Goal: Task Accomplishment & Management: Manage account settings

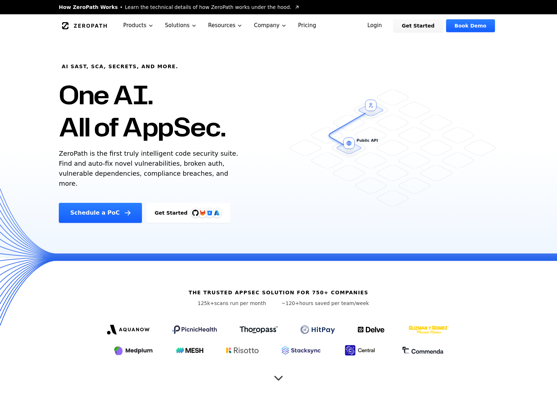
click at [383, 25] on link "Login" at bounding box center [375, 25] width 32 height 13
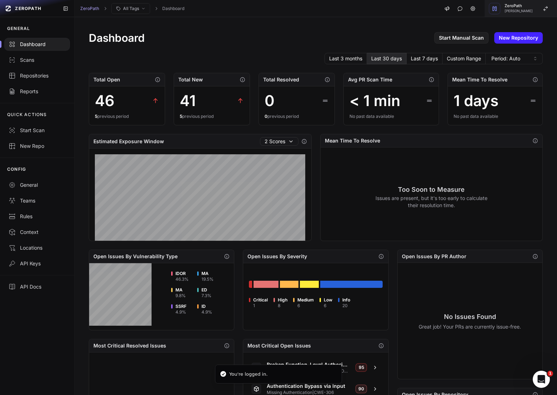
click at [537, 12] on button "ZeroPath Etienne Lunetta" at bounding box center [521, 8] width 72 height 17
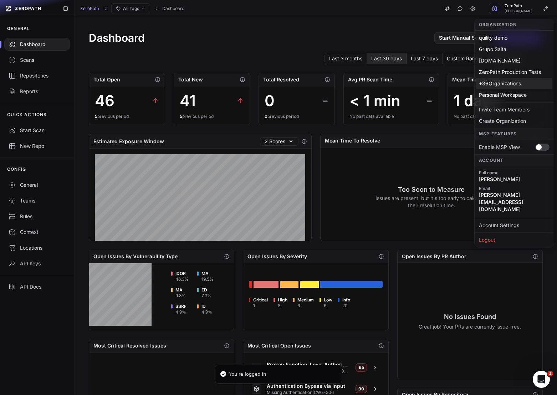
click at [503, 82] on div "+ 36 Organizations" at bounding box center [514, 83] width 76 height 11
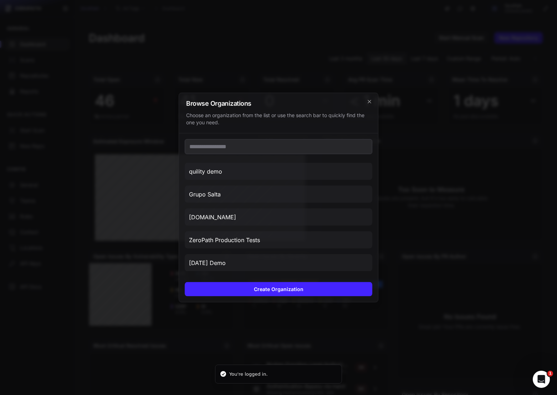
click at [323, 147] on input "text" at bounding box center [279, 146] width 188 height 15
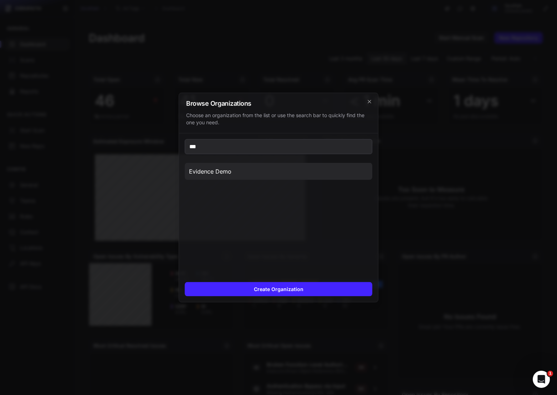
type input "***"
click at [282, 177] on button "Evidence Demo" at bounding box center [279, 171] width 188 height 17
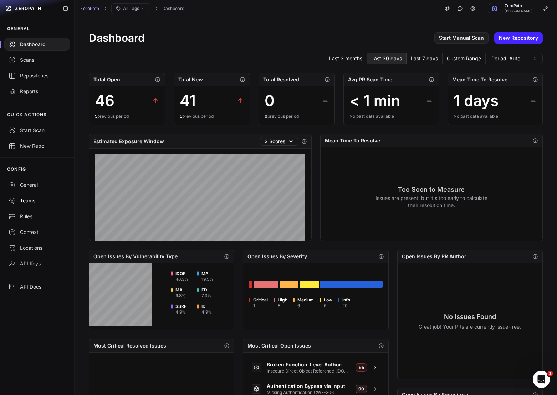
click at [32, 203] on div "Teams" at bounding box center [37, 200] width 57 height 7
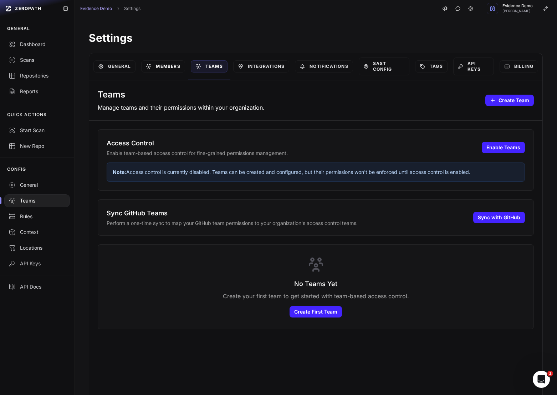
click at [167, 68] on link "Members" at bounding box center [163, 66] width 44 height 12
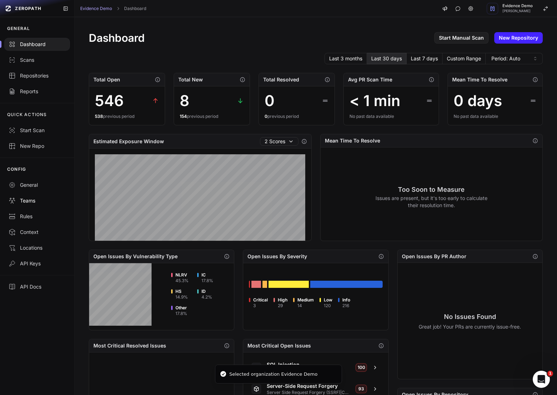
click at [36, 201] on div "Teams" at bounding box center [37, 200] width 57 height 7
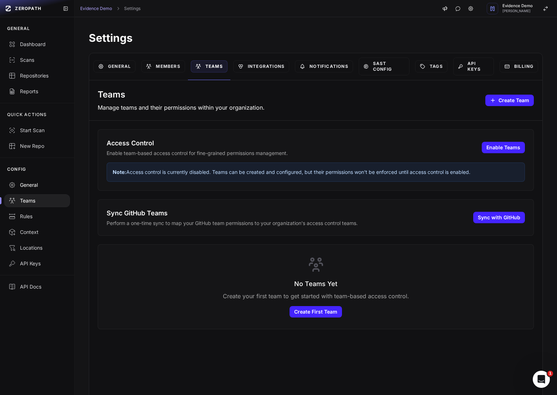
click at [30, 185] on div "General" at bounding box center [37, 184] width 57 height 7
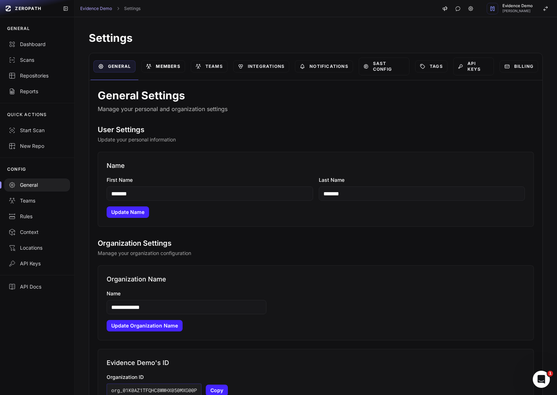
click at [168, 72] on link "Members" at bounding box center [163, 66] width 44 height 12
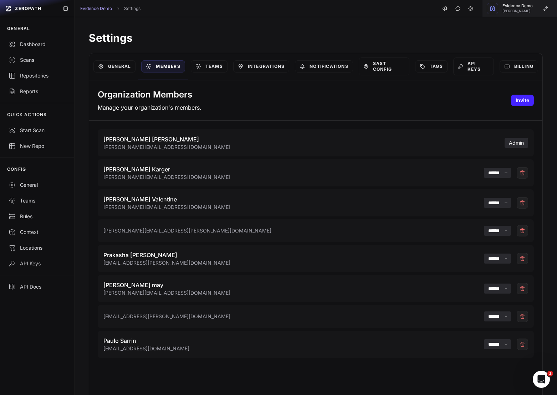
click at [530, 5] on span "Evidence Demo" at bounding box center [518, 6] width 30 height 4
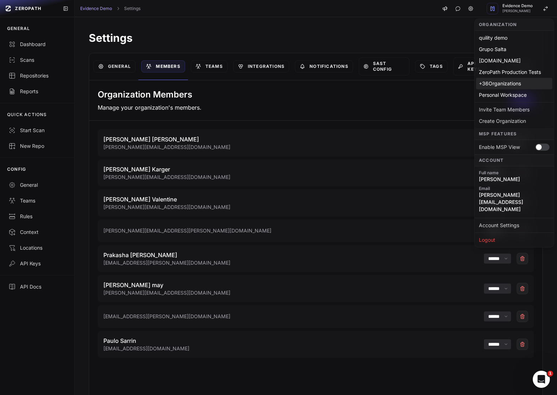
click at [510, 82] on div "+ 36 Organizations" at bounding box center [514, 83] width 76 height 11
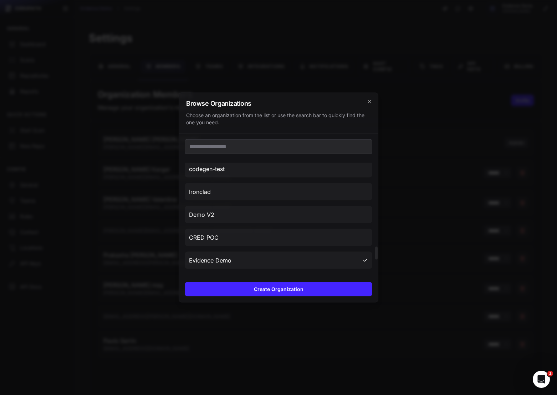
scroll to position [686, 0]
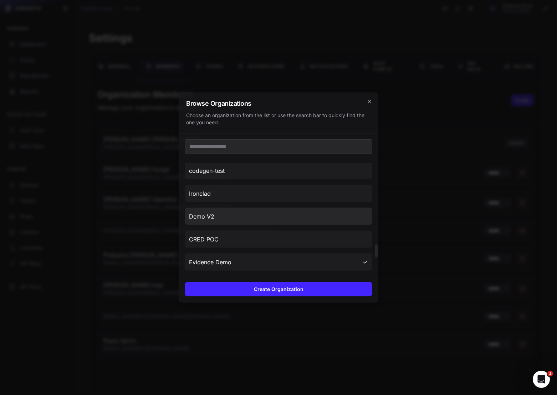
click at [298, 223] on button "Demo V2" at bounding box center [279, 216] width 188 height 17
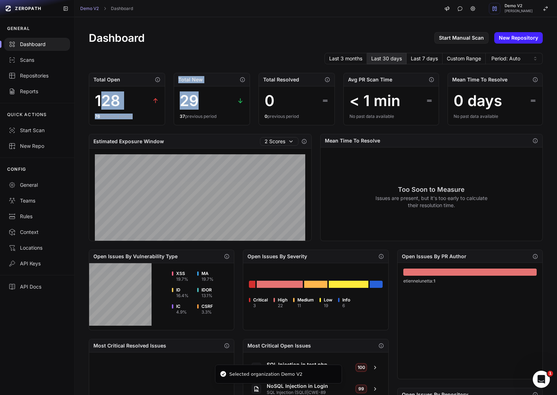
drag, startPoint x: 244, startPoint y: 105, endPoint x: 100, endPoint y: 105, distance: 144.1
click at [101, 105] on div "Total Open 128 76 previous period Total New 29 37 previous period Total Resolve…" at bounding box center [316, 99] width 454 height 52
click at [45, 78] on div "Repositories" at bounding box center [37, 75] width 57 height 7
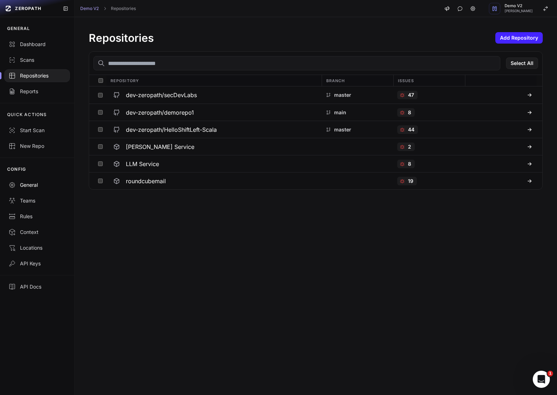
click at [39, 187] on div "General" at bounding box center [37, 184] width 57 height 7
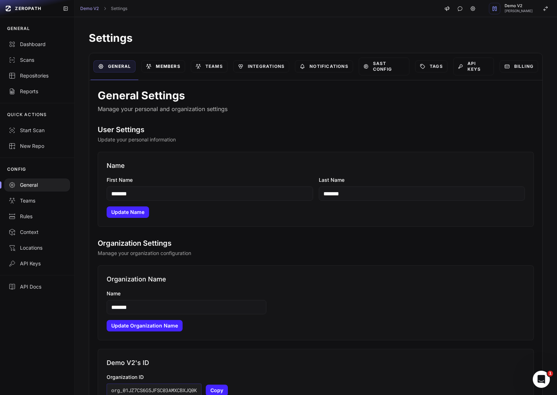
click at [163, 68] on link "Members" at bounding box center [163, 66] width 44 height 12
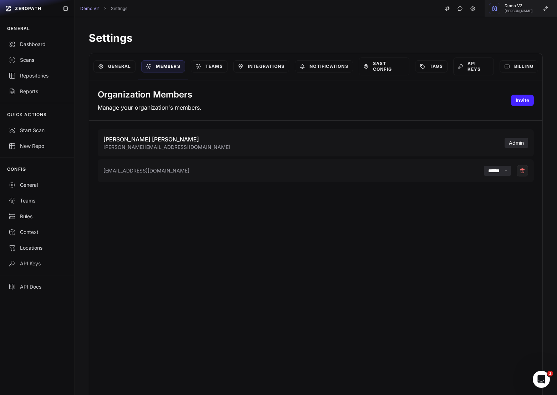
click at [521, 12] on span "Etienne Lunetta" at bounding box center [519, 11] width 28 height 4
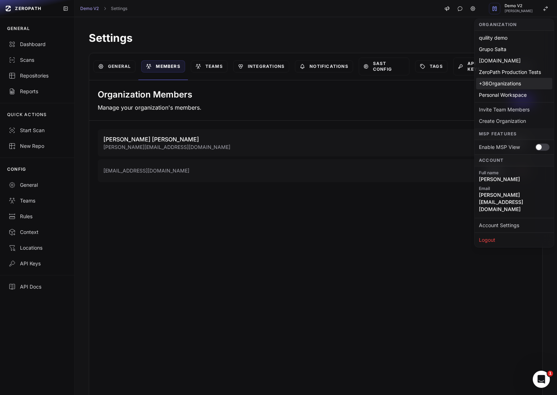
click at [504, 84] on div "+ 36 Organizations" at bounding box center [514, 83] width 76 height 11
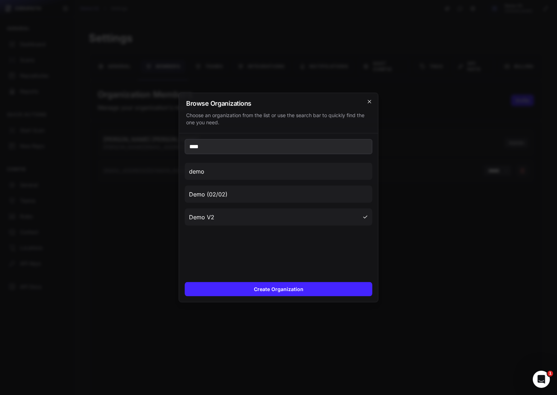
type input "****"
click at [372, 102] on icon "cross 2," at bounding box center [370, 102] width 6 height 6
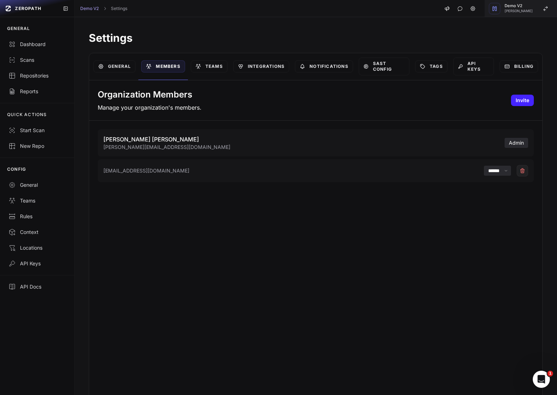
click at [528, 8] on div "Demo V2 Etienne Lunetta" at bounding box center [519, 8] width 28 height 9
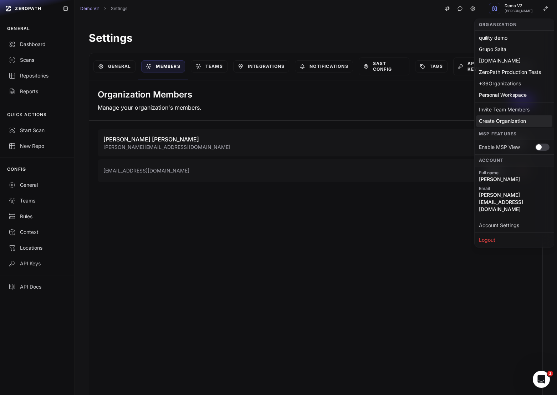
click at [503, 121] on div "Create Organization" at bounding box center [514, 120] width 76 height 11
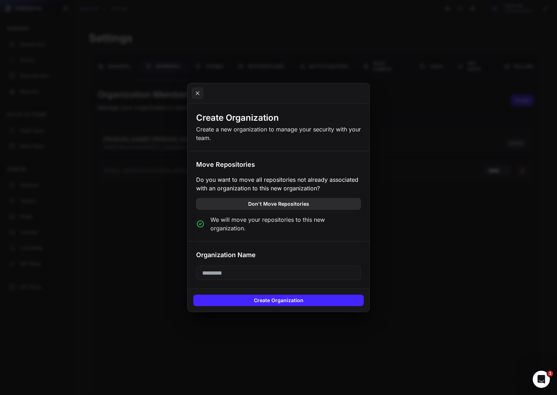
click at [281, 209] on button "Don't Move Repositories" at bounding box center [278, 203] width 165 height 11
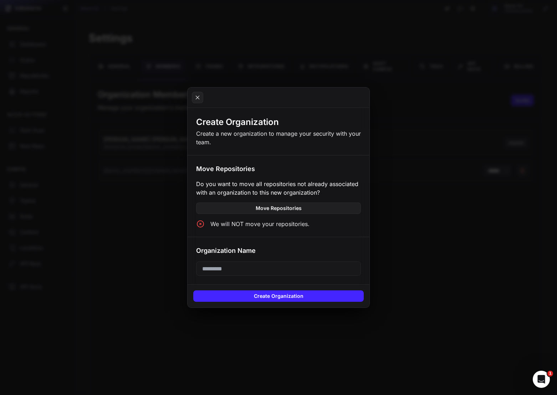
click at [272, 271] on input "text" at bounding box center [278, 268] width 165 height 14
type input "*********"
click at [280, 300] on button "Create Organization" at bounding box center [278, 295] width 171 height 11
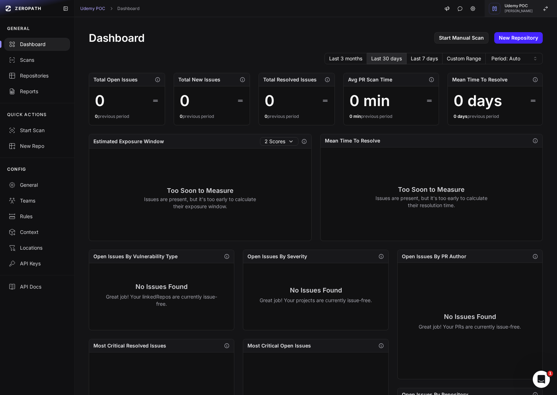
click at [523, 11] on span "Etienne Lunetta" at bounding box center [519, 11] width 28 height 4
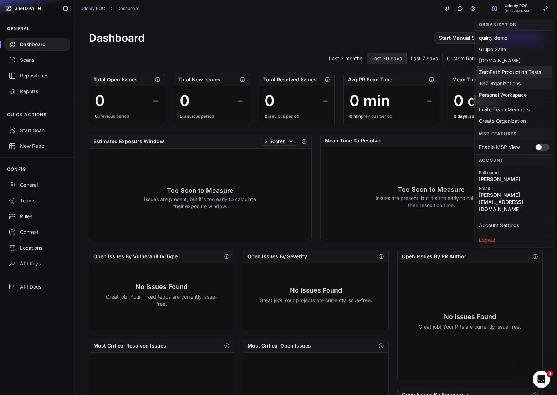
click at [509, 80] on div "+ 37 Organizations" at bounding box center [514, 83] width 76 height 11
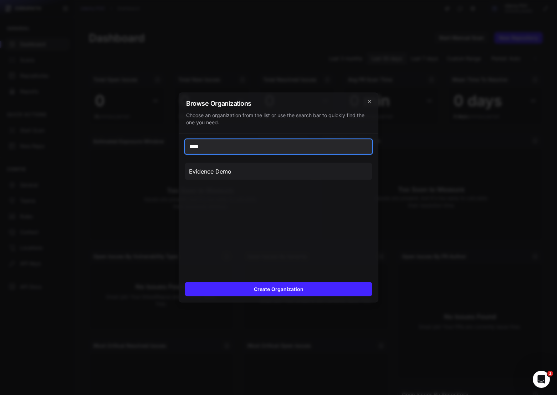
type input "****"
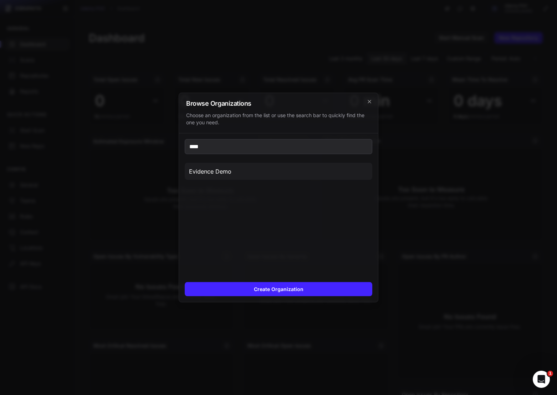
click at [301, 158] on div "**** Evidence Demo" at bounding box center [278, 204] width 199 height 143
click at [298, 168] on button "Evidence Demo" at bounding box center [279, 171] width 188 height 17
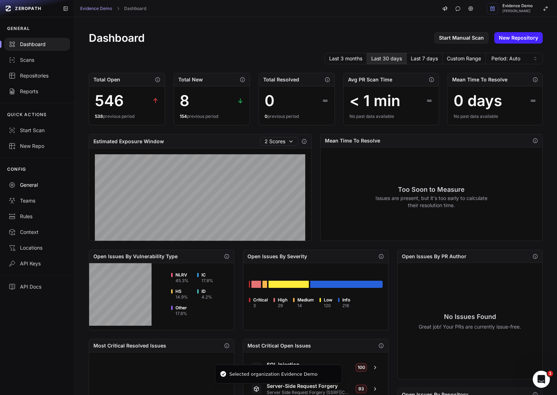
click at [34, 189] on link "General" at bounding box center [37, 185] width 74 height 16
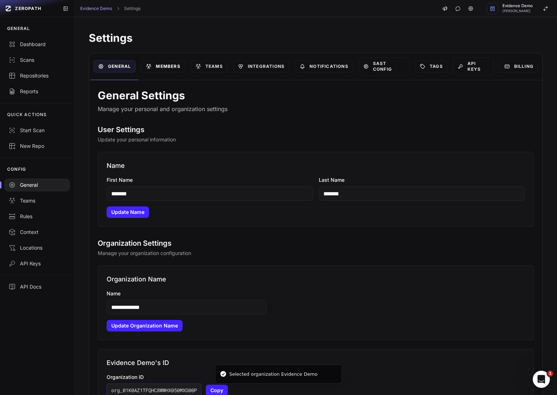
click at [171, 69] on link "Members" at bounding box center [163, 66] width 44 height 12
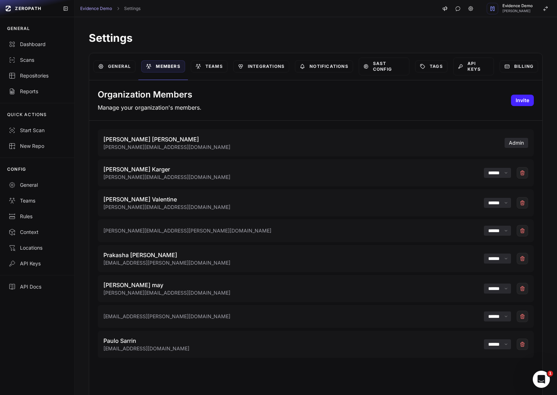
scroll to position [6, 0]
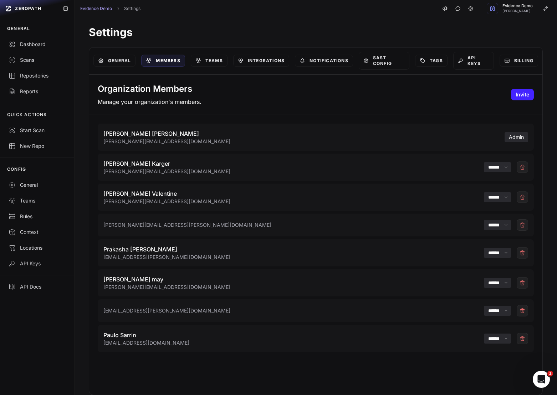
click at [159, 259] on span "[EMAIL_ADDRESS][PERSON_NAME][DOMAIN_NAME]" at bounding box center [166, 256] width 127 height 7
copy div "[EMAIL_ADDRESS][PERSON_NAME][DOMAIN_NAME]"
click at [510, 8] on span "Evidence Demo" at bounding box center [518, 6] width 30 height 4
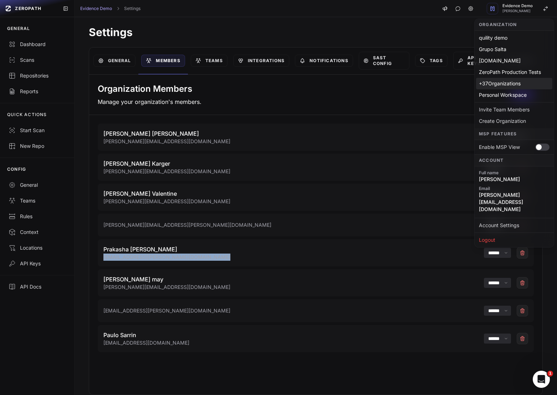
click at [501, 84] on div "+ 37 Organizations" at bounding box center [514, 83] width 76 height 11
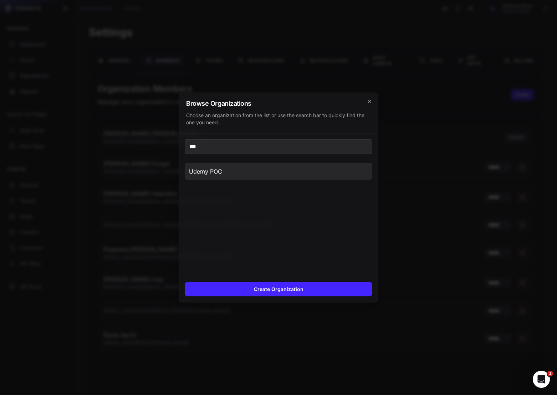
type input "***"
click at [269, 172] on button "Udemy POC" at bounding box center [279, 171] width 188 height 17
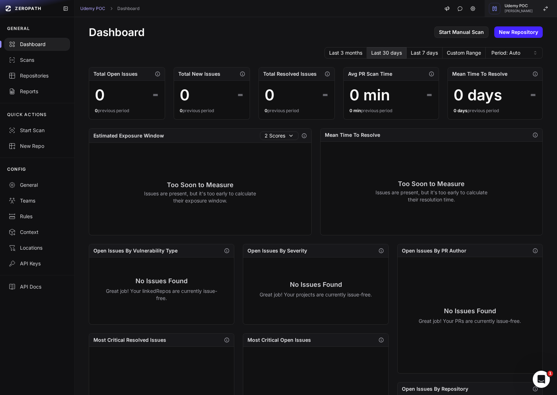
click at [517, 11] on span "Etienne Lunetta" at bounding box center [519, 11] width 28 height 4
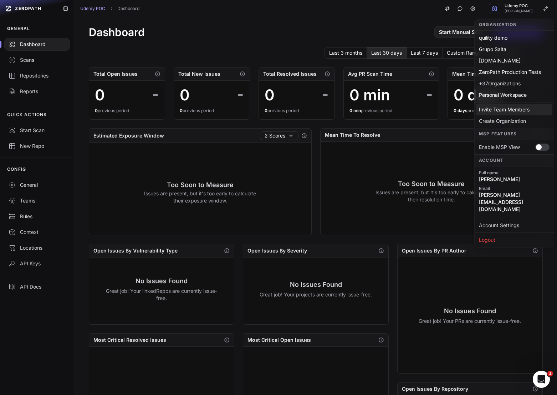
click at [492, 111] on div "Invite Team Members" at bounding box center [514, 109] width 76 height 11
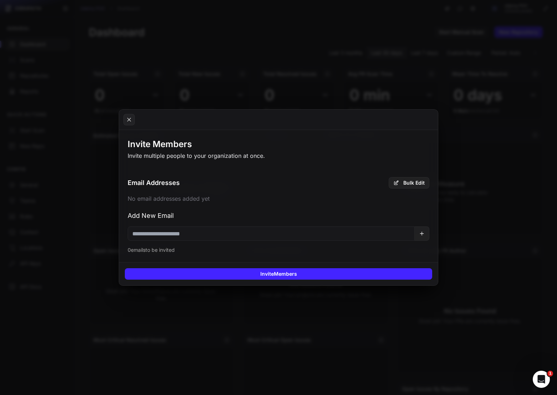
click at [331, 237] on input "email" at bounding box center [271, 233] width 287 height 14
paste input "**********"
type input "**********"
click at [422, 237] on button at bounding box center [422, 233] width 15 height 14
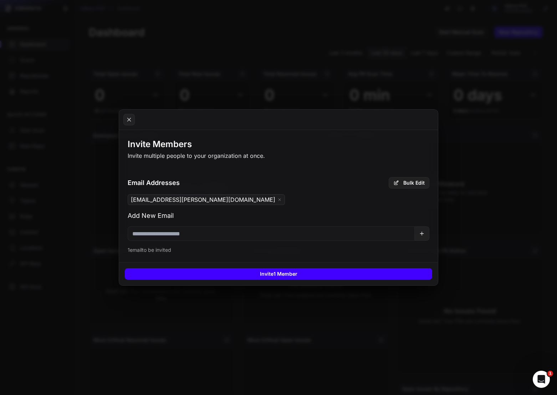
click at [401, 271] on button "Invite 1 Member" at bounding box center [278, 273] width 307 height 11
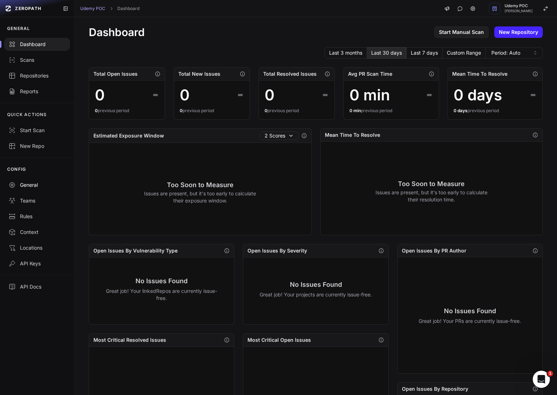
click at [31, 182] on div "General" at bounding box center [37, 184] width 57 height 7
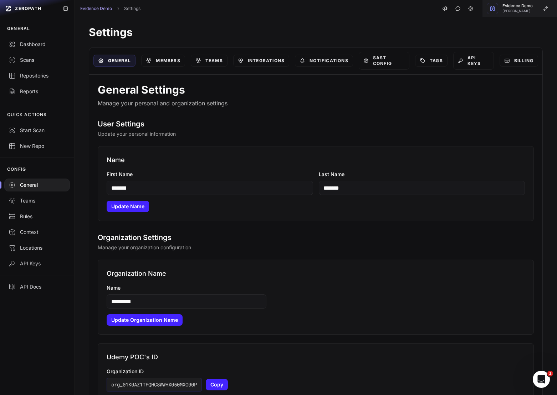
click at [502, 0] on button "Evidence Demo [PERSON_NAME]" at bounding box center [520, 8] width 75 height 17
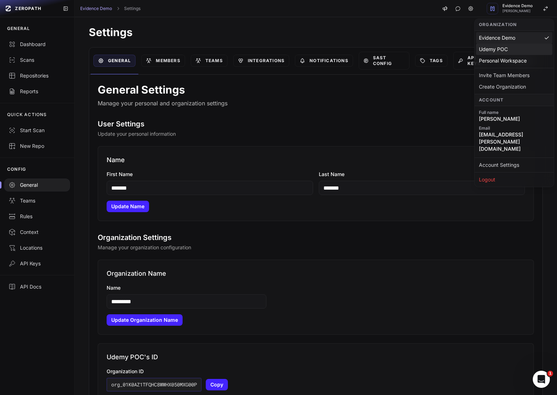
click at [515, 50] on div "Udemy POC" at bounding box center [514, 49] width 76 height 11
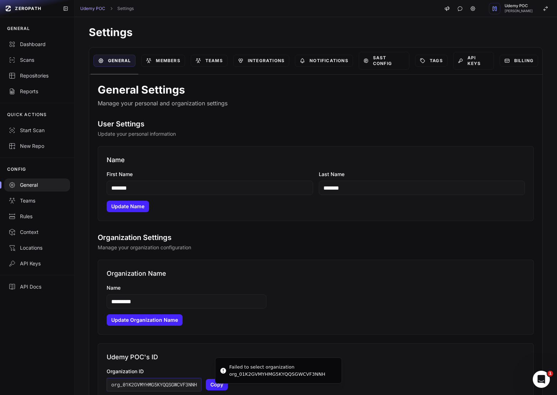
click at [353, 124] on h2 "User Settings" at bounding box center [316, 124] width 436 height 10
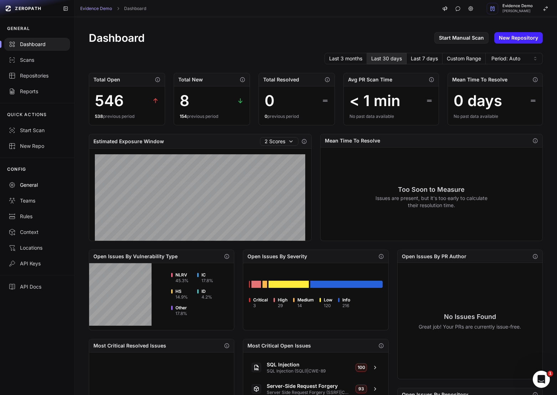
click at [42, 188] on div "General" at bounding box center [37, 184] width 57 height 7
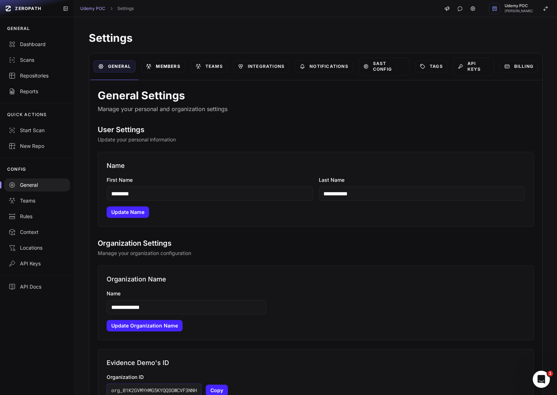
click at [157, 65] on link "Members" at bounding box center [163, 66] width 44 height 12
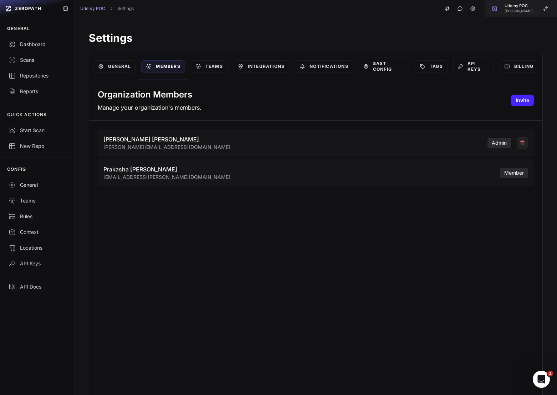
click at [519, 5] on span "Udemy POC" at bounding box center [519, 6] width 28 height 4
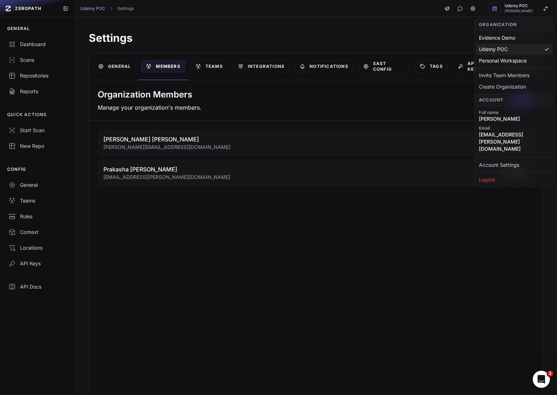
click at [278, 95] on div "Organization Members Manage your organization's members. Invite" at bounding box center [315, 100] width 453 height 40
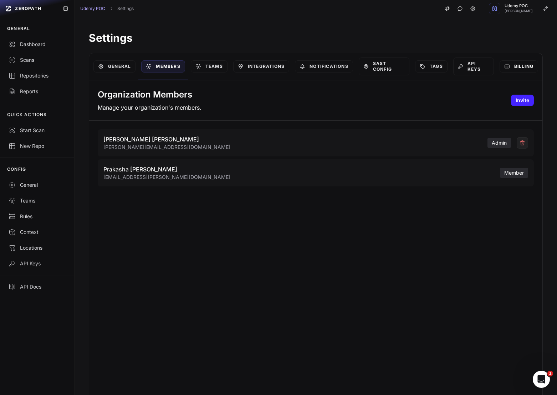
click at [511, 71] on link "Billing" at bounding box center [519, 66] width 39 height 12
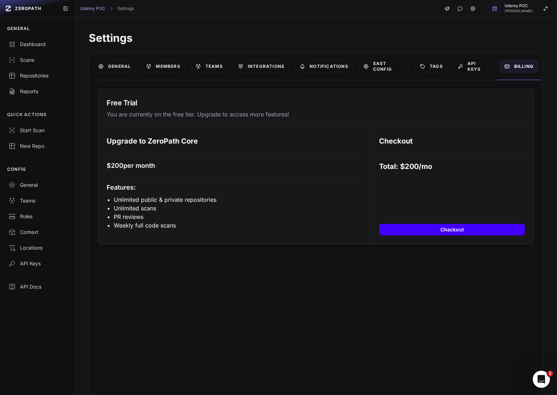
click at [446, 232] on button "Checkout" at bounding box center [452, 229] width 146 height 11
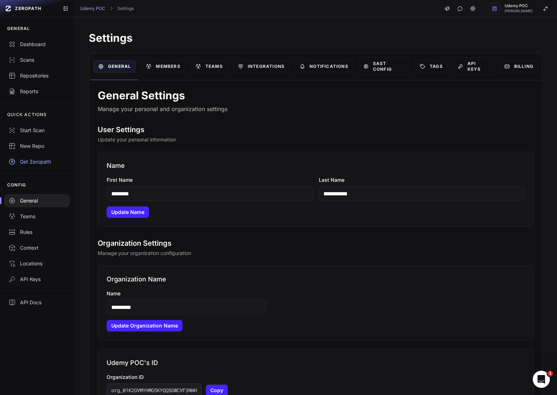
click at [525, 19] on div "**********" at bounding box center [316, 372] width 483 height 711
click at [520, 7] on span "Udemy POC" at bounding box center [519, 6] width 28 height 4
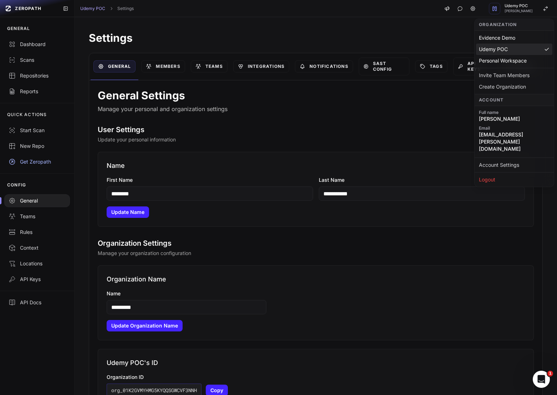
click at [502, 48] on div "Udemy POC" at bounding box center [514, 49] width 76 height 11
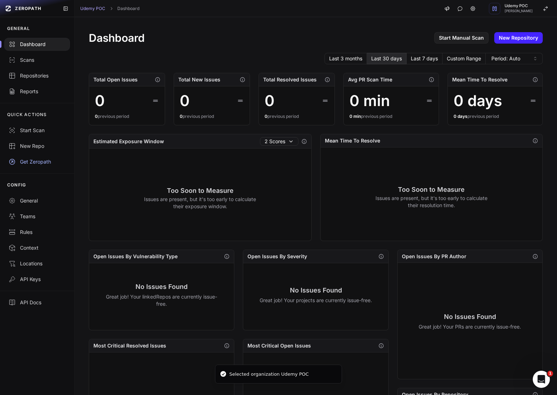
click at [34, 162] on div "Get Zeropath" at bounding box center [37, 161] width 57 height 7
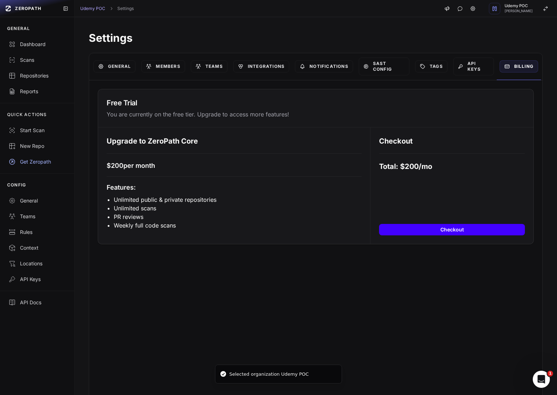
click at [444, 234] on button "Checkout" at bounding box center [452, 229] width 146 height 11
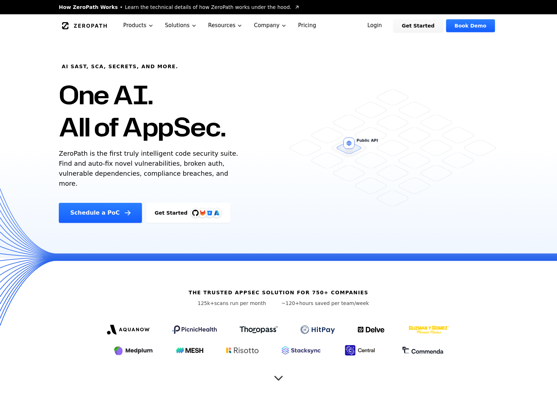
click at [377, 27] on link "Login" at bounding box center [375, 25] width 32 height 13
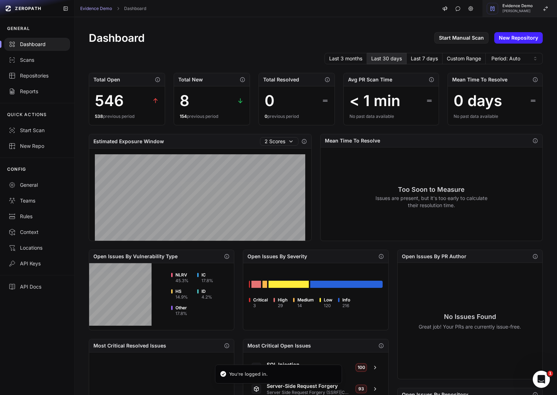
click at [529, 6] on span "Evidence Demo" at bounding box center [518, 6] width 30 height 4
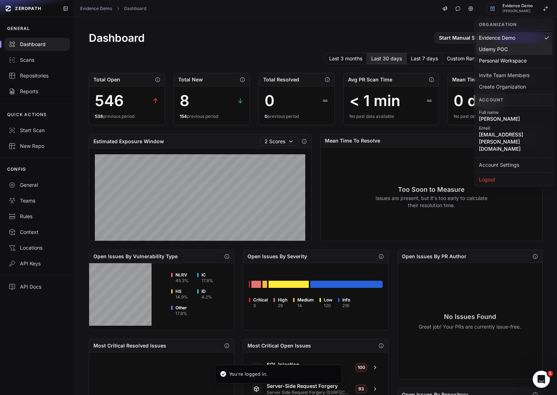
click at [520, 47] on div "Udemy POC" at bounding box center [514, 49] width 76 height 11
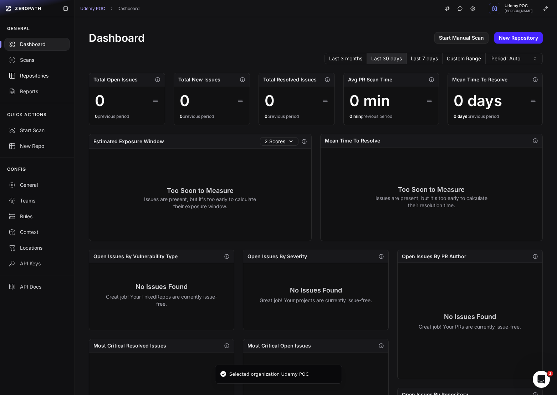
click at [41, 78] on div "Repositories" at bounding box center [37, 75] width 57 height 7
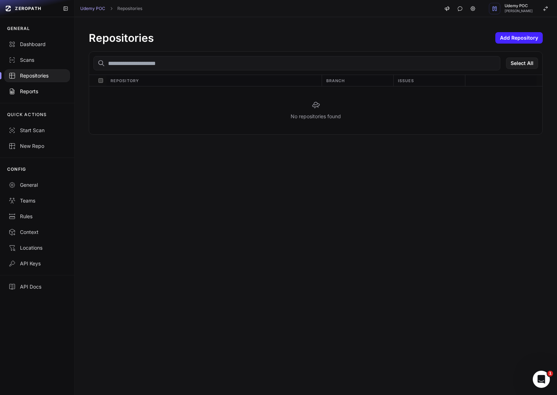
click at [45, 97] on link "Reports" at bounding box center [37, 91] width 74 height 16
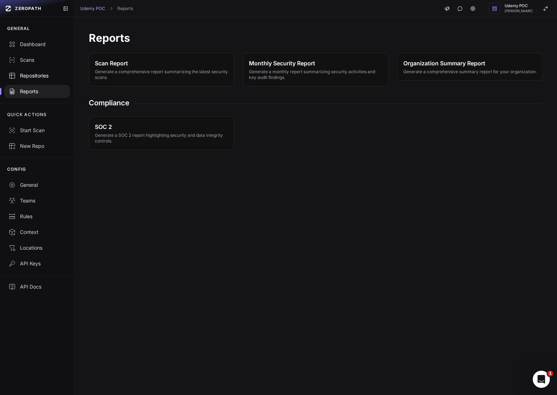
click at [45, 78] on div "Repositories" at bounding box center [37, 75] width 57 height 7
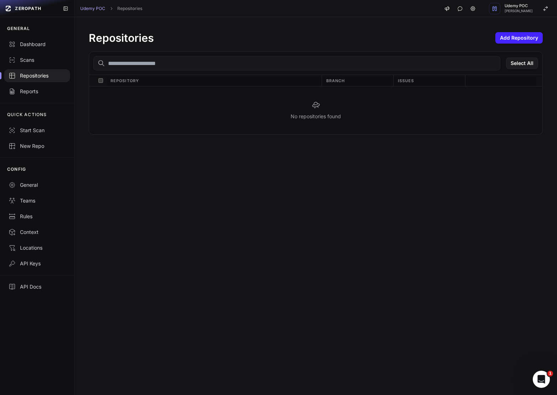
click at [44, 103] on div "QUICK ACTIONS Start Scan New Repo" at bounding box center [37, 130] width 74 height 55
